Goal: Navigation & Orientation: Find specific page/section

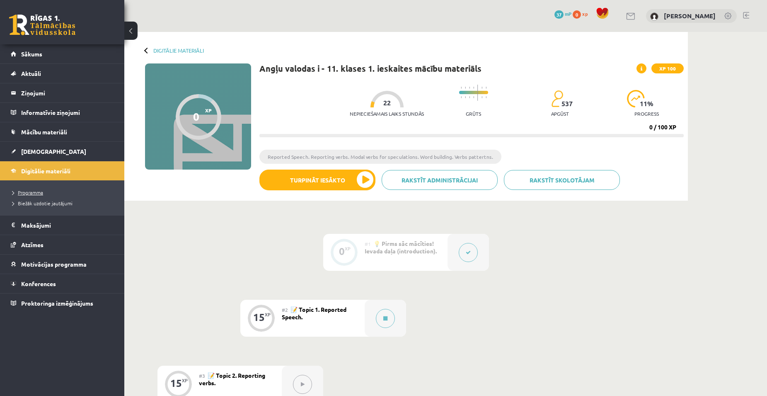
click at [37, 190] on span "Programma" at bounding box center [27, 192] width 31 height 7
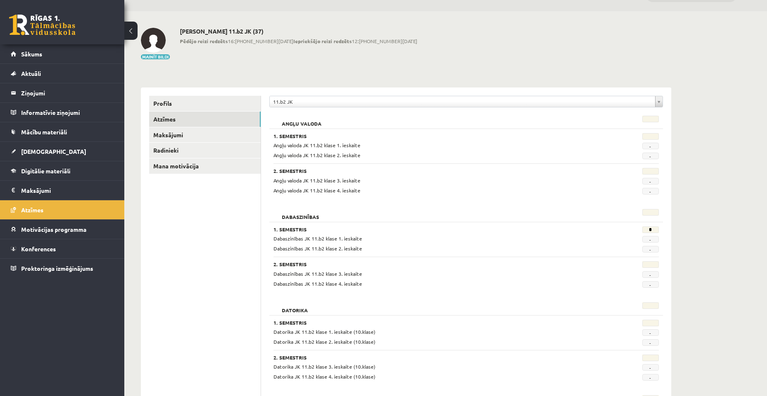
scroll to position [41, 0]
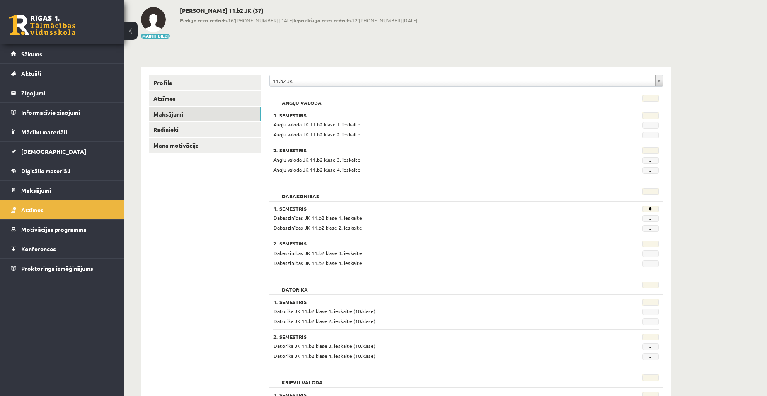
click at [176, 113] on link "Maksājumi" at bounding box center [204, 114] width 111 height 15
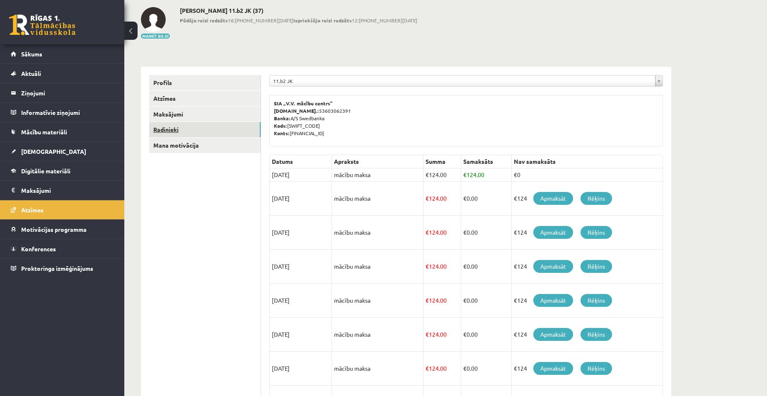
click at [166, 130] on link "Radinieki" at bounding box center [204, 129] width 111 height 15
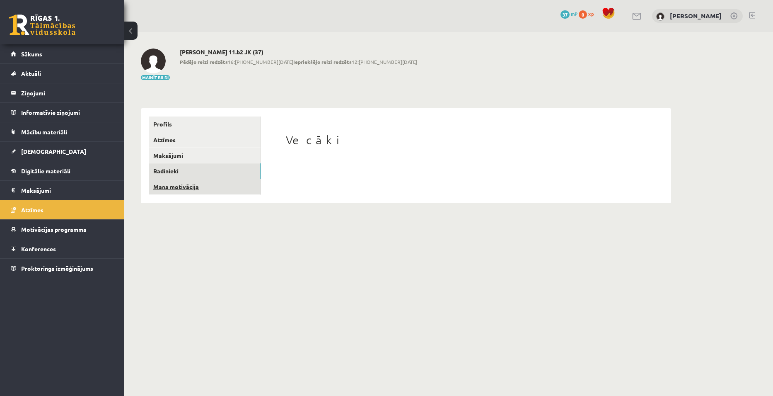
click at [186, 191] on link "Mana motivācija" at bounding box center [204, 186] width 111 height 15
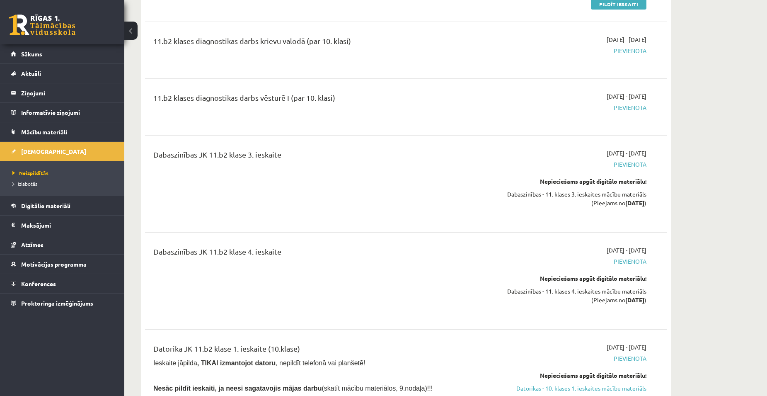
scroll to position [995, 0]
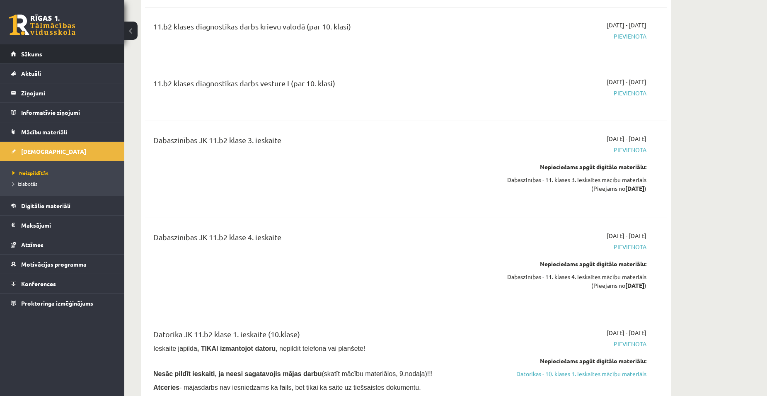
click at [31, 58] on link "Sākums" at bounding box center [62, 53] width 103 height 19
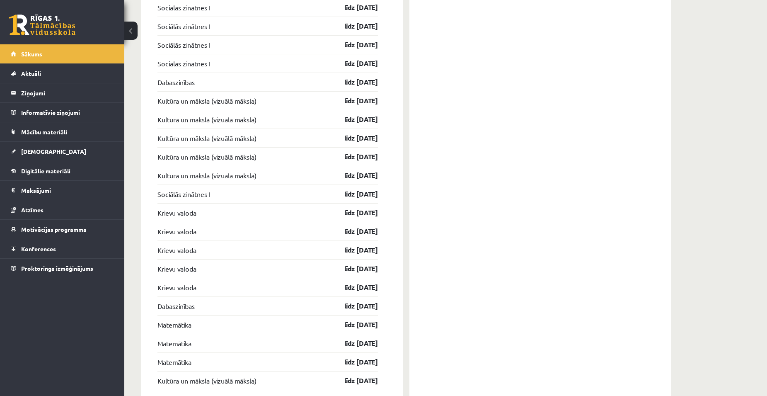
scroll to position [1025, 0]
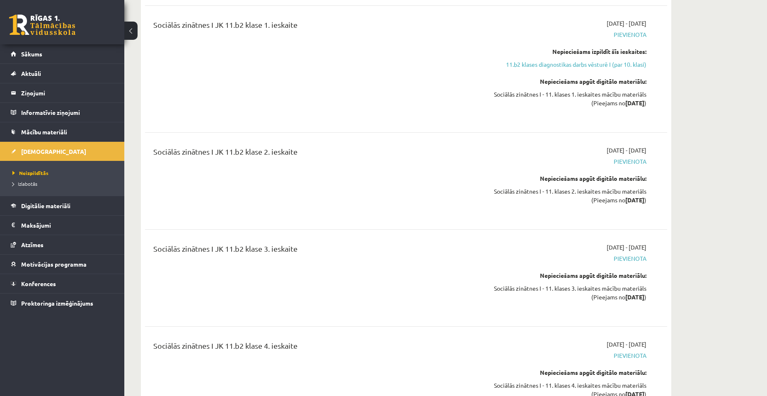
scroll to position [2652, 0]
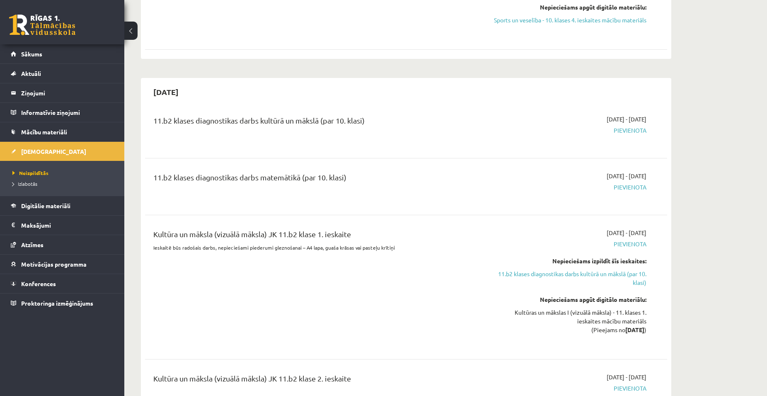
scroll to position [3564, 0]
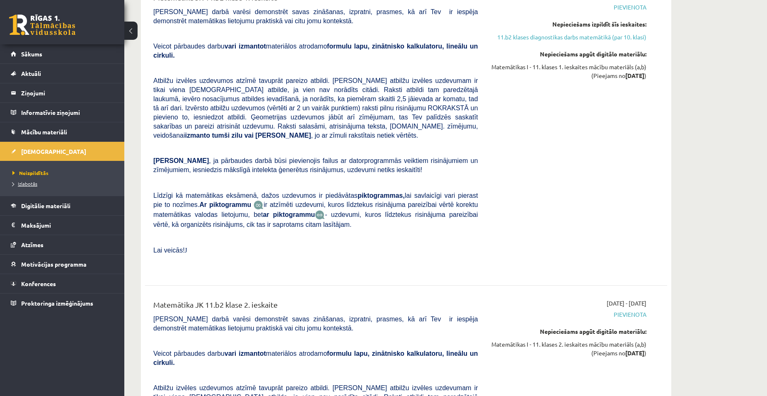
scroll to position [4164, 0]
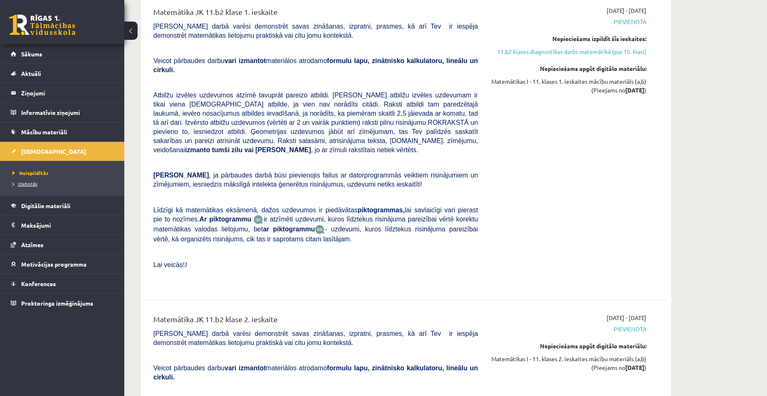
click at [27, 186] on span "Izlabotās" at bounding box center [24, 183] width 25 height 7
